Goal: Task Accomplishment & Management: Manage account settings

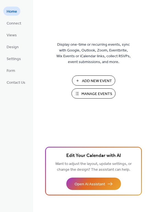
click at [81, 94] on button "Manage Events" at bounding box center [94, 93] width 44 height 10
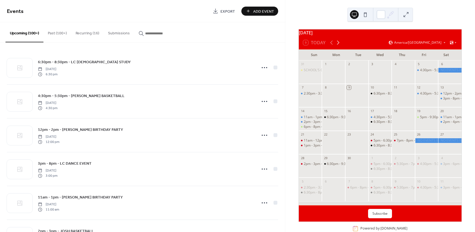
click at [338, 42] on icon at bounding box center [338, 42] width 7 height 7
